Goal: Obtain resource: Download file/media

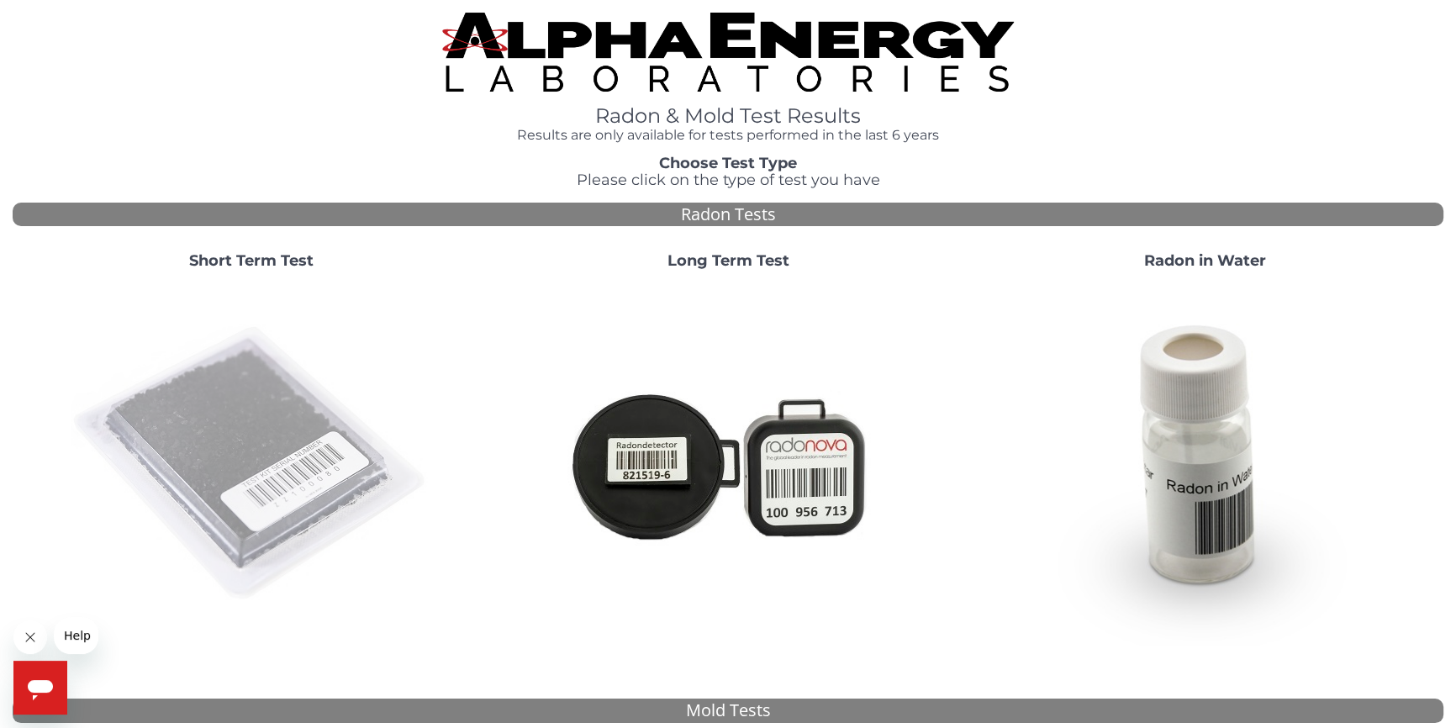
click at [271, 449] on img at bounding box center [251, 463] width 361 height 361
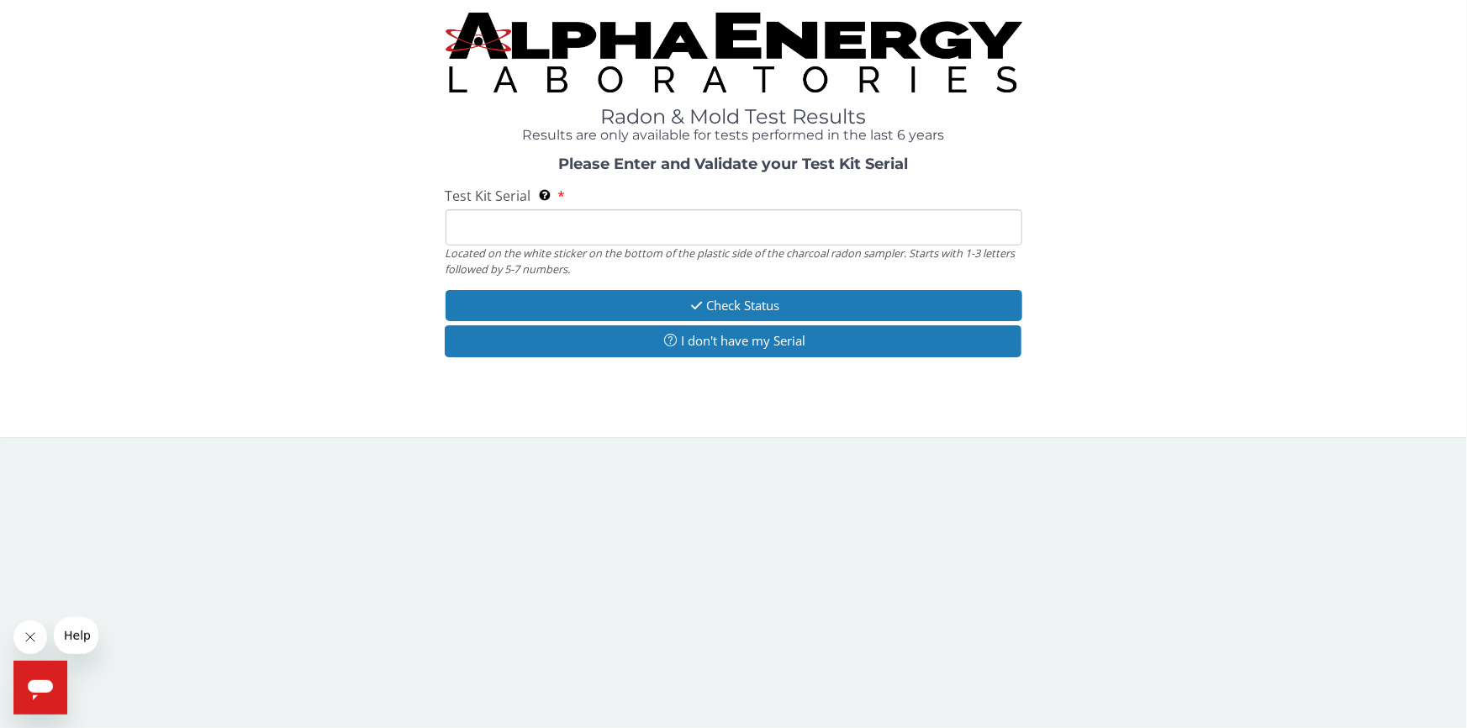
click at [504, 234] on input "Test Kit Serial Located on the white sticker on the bottom of the plastic side …" at bounding box center [734, 227] width 577 height 36
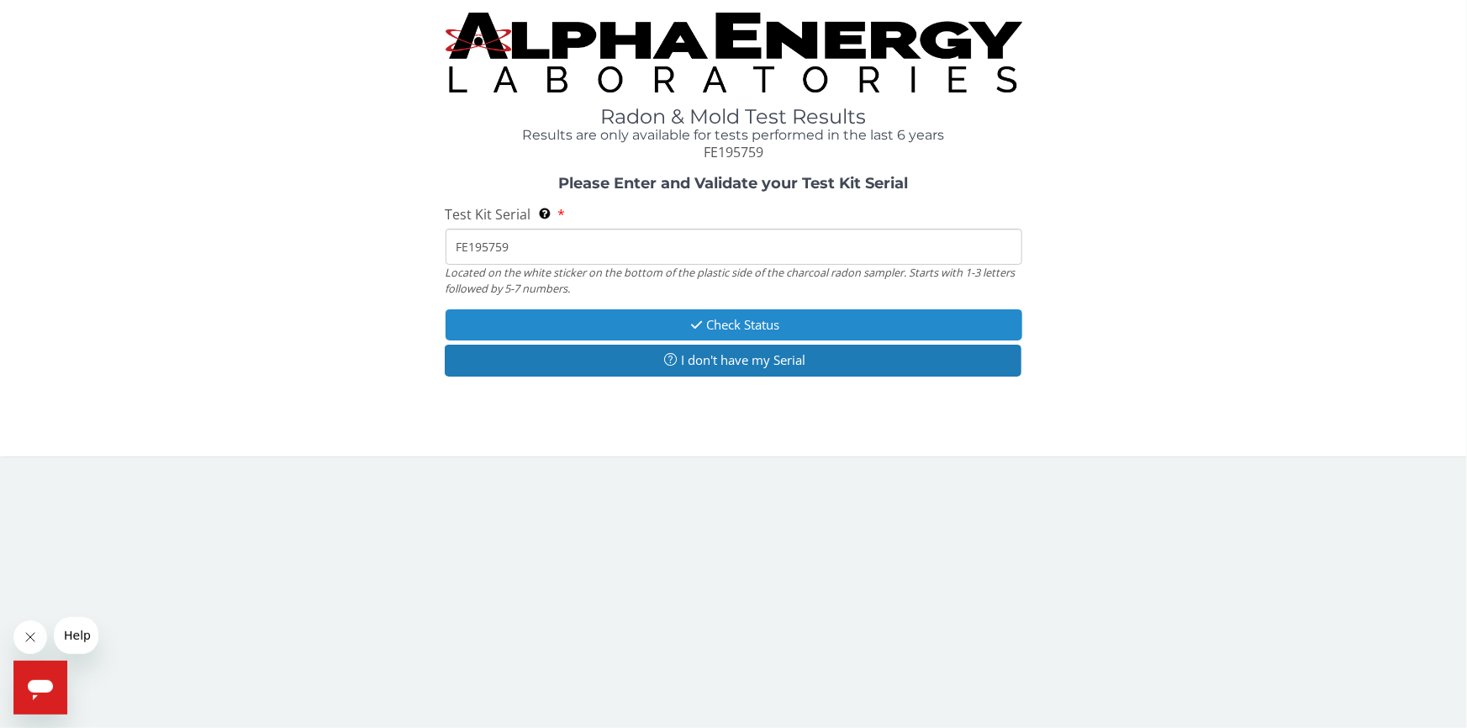
type input "FE195759"
click at [688, 327] on icon "button" at bounding box center [697, 325] width 19 height 13
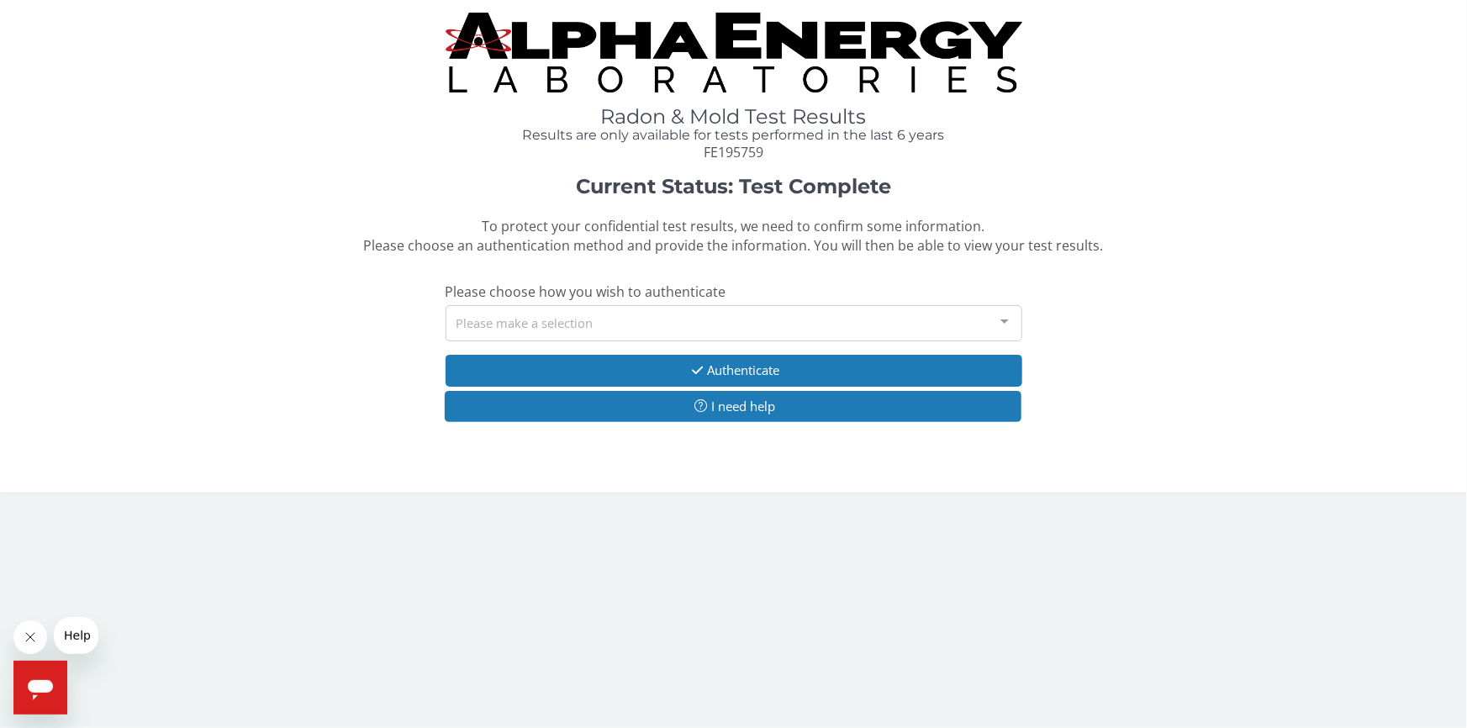
click at [553, 321] on div "Please make a selection" at bounding box center [734, 323] width 577 height 36
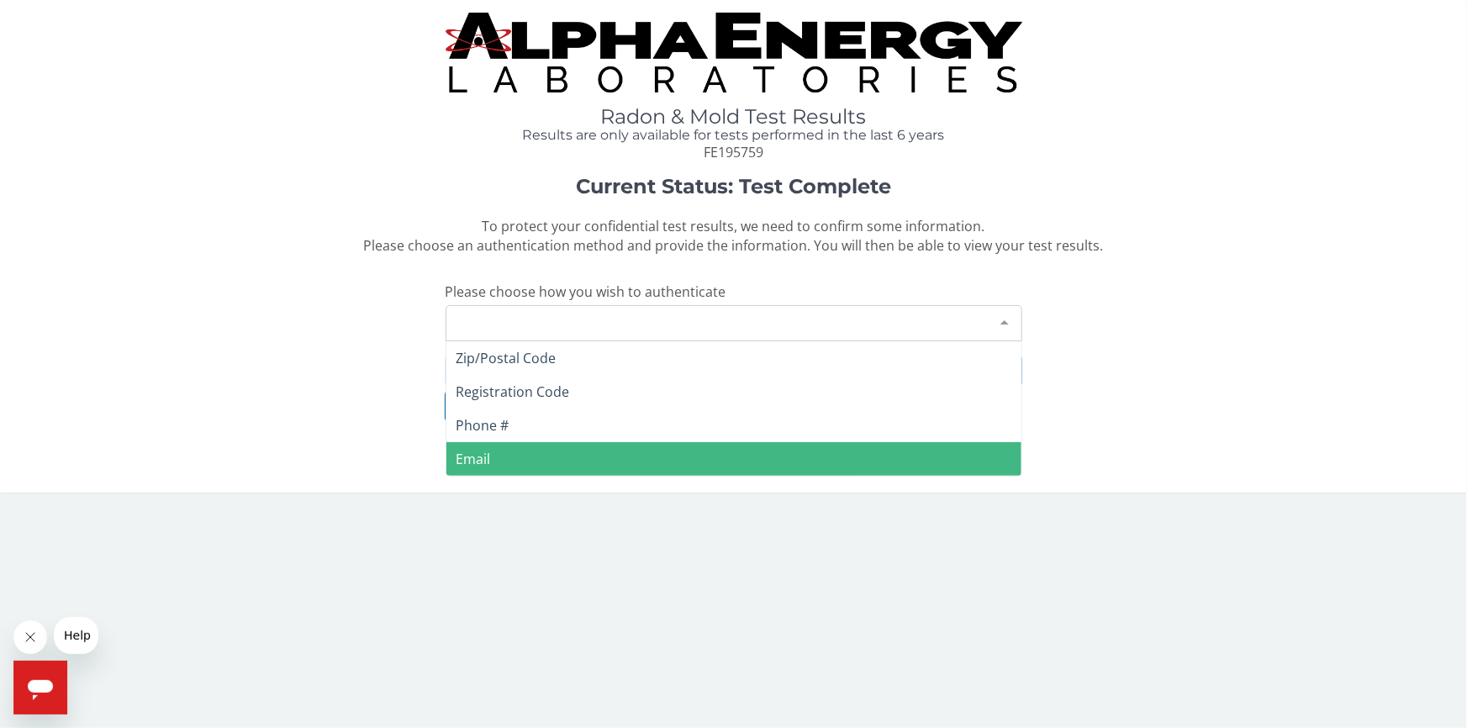
click at [471, 456] on span "Email" at bounding box center [473, 459] width 34 height 18
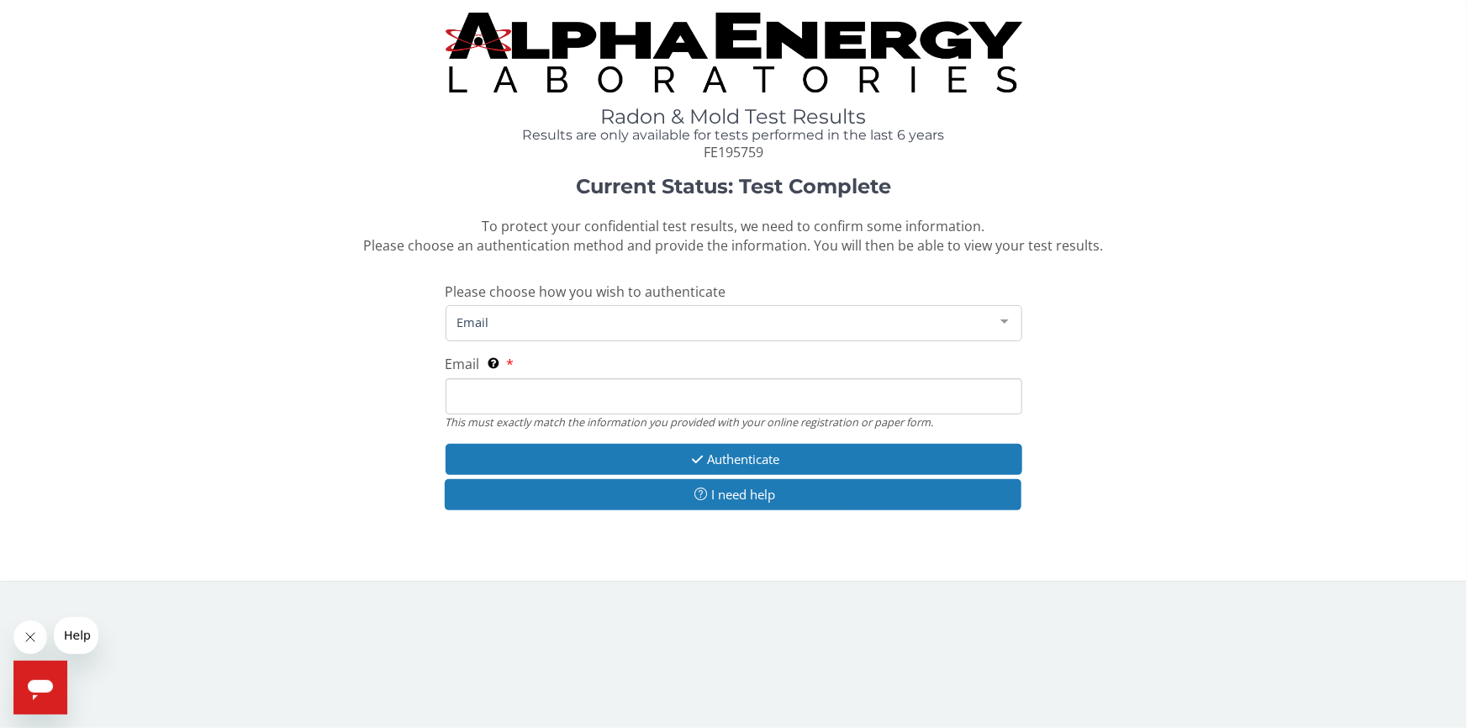
click at [489, 322] on span "Email" at bounding box center [720, 322] width 535 height 18
click at [516, 321] on span "Email" at bounding box center [720, 322] width 535 height 18
click at [494, 398] on input "Email This must exactly match the information you provided with your online reg…" at bounding box center [734, 396] width 577 height 36
type input "[EMAIL_ADDRESS][DOMAIN_NAME]"
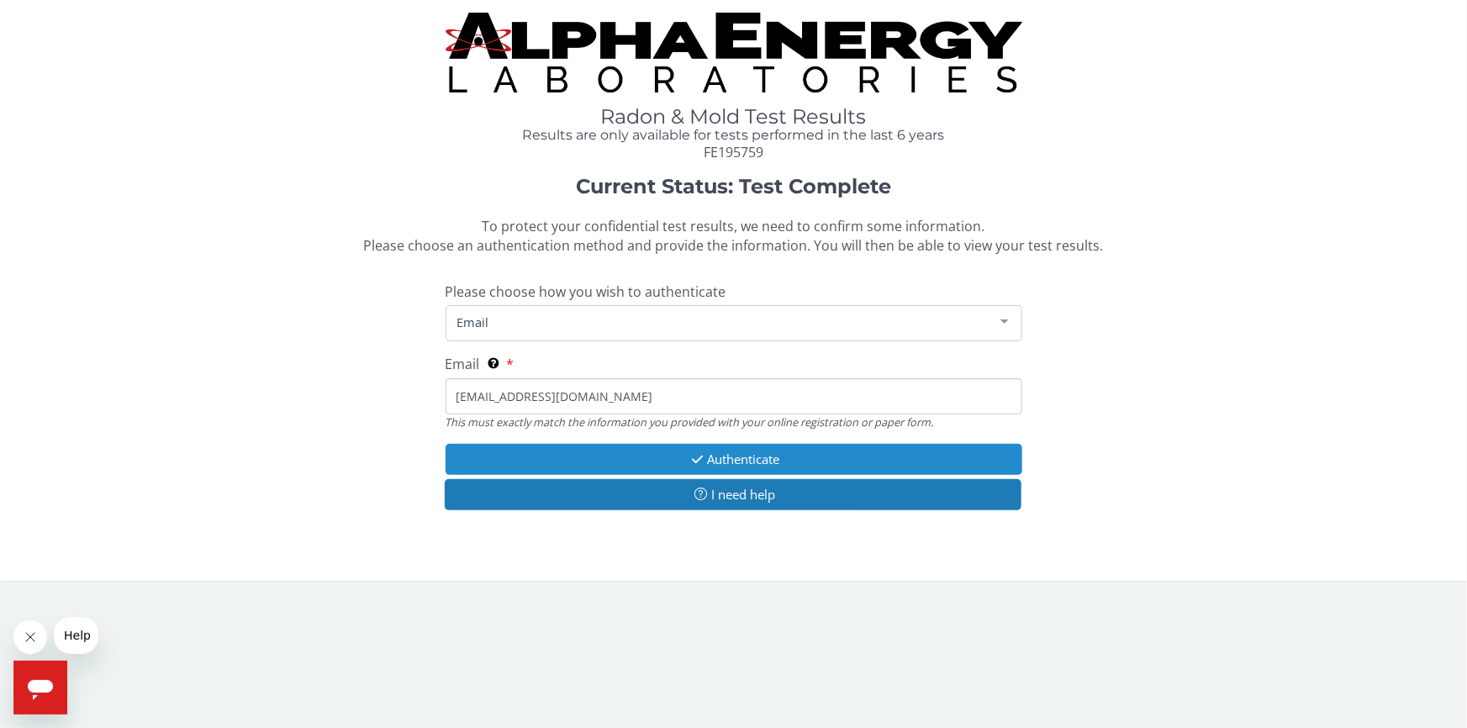
click at [699, 457] on icon "button" at bounding box center [697, 459] width 19 height 13
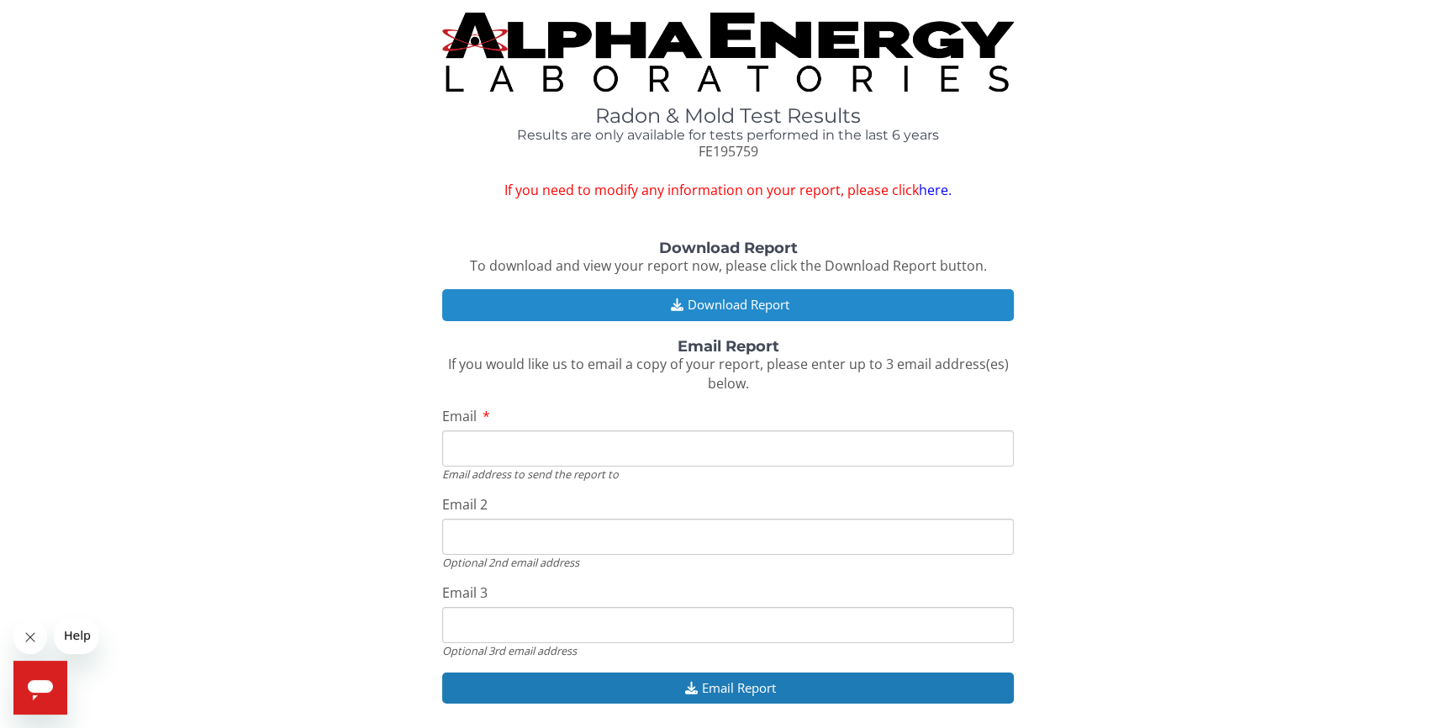
click at [716, 301] on button "Download Report" at bounding box center [728, 304] width 572 height 31
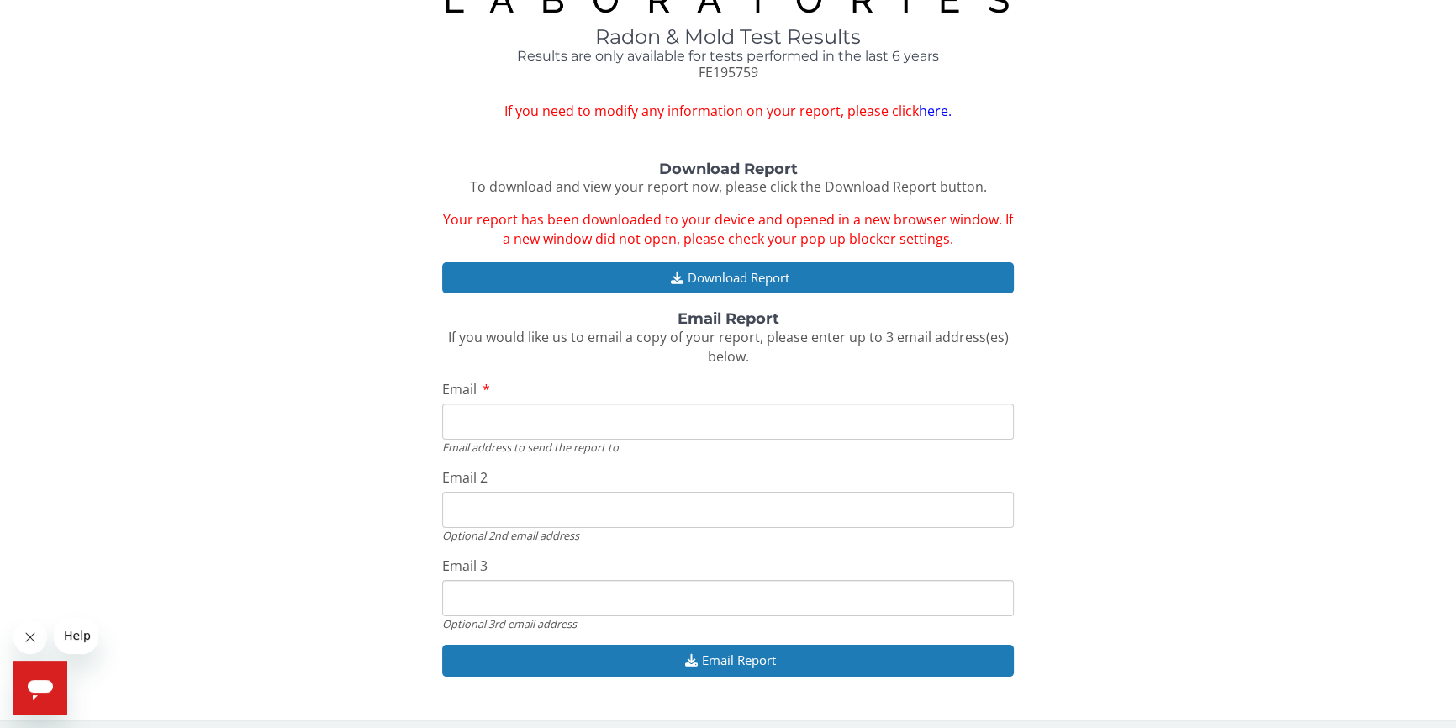
scroll to position [87, 0]
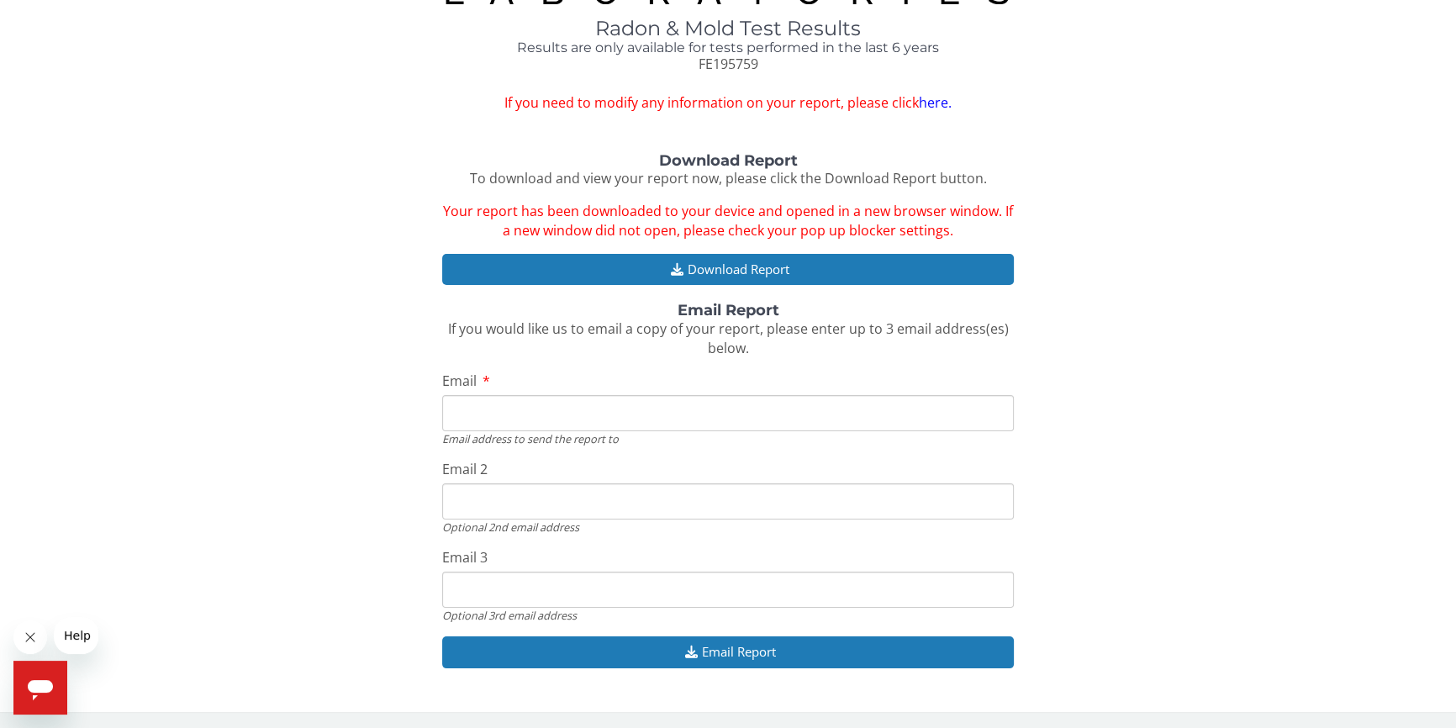
click at [469, 409] on input "Email" at bounding box center [728, 413] width 572 height 36
type input "[EMAIL_ADDRESS][DOMAIN_NAME]"
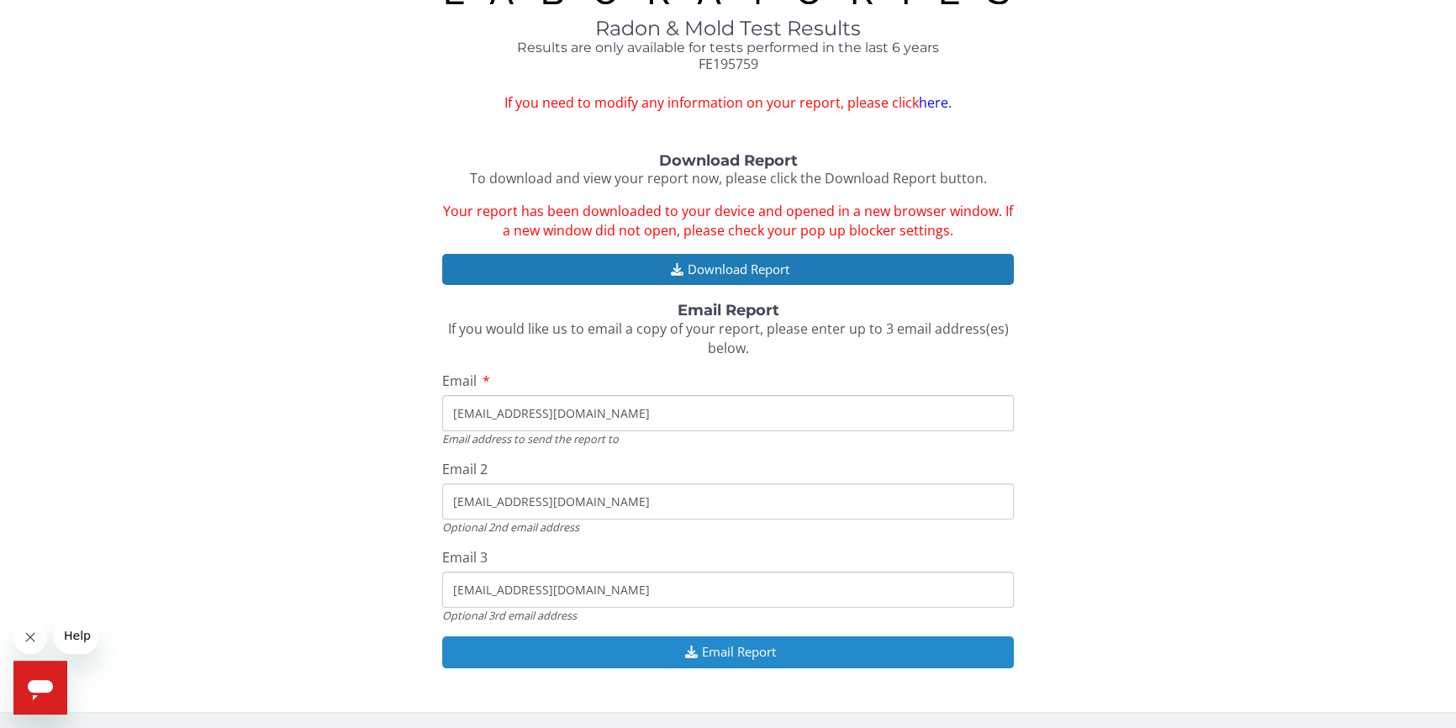
click at [706, 648] on button "Email Report" at bounding box center [728, 651] width 572 height 31
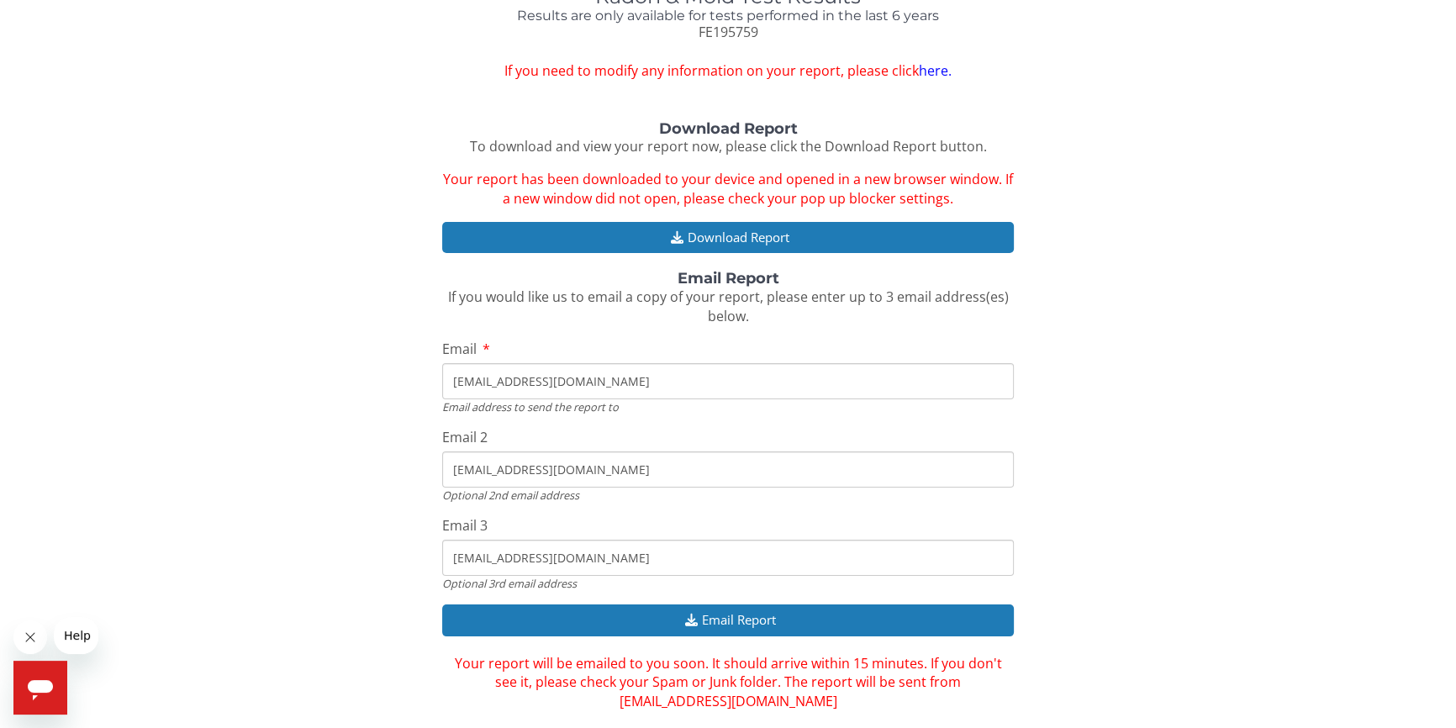
scroll to position [126, 0]
